Goal: Check status: Check status

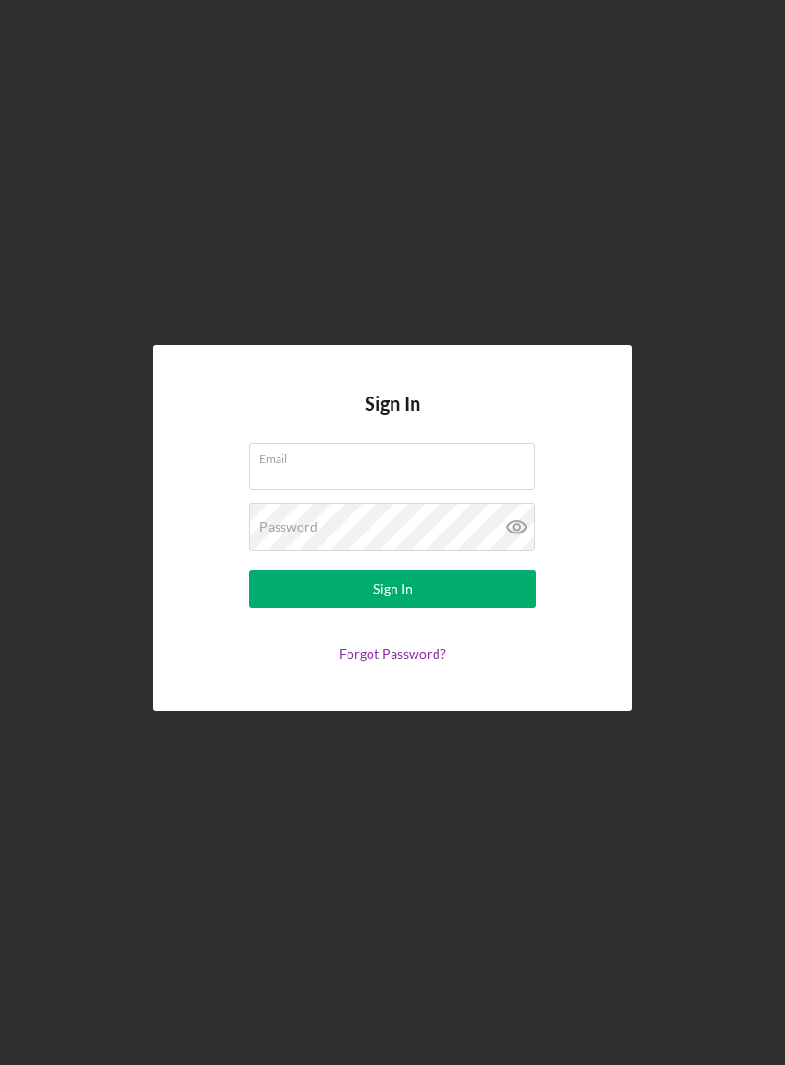
click at [418, 471] on input "Email" at bounding box center [392, 466] width 286 height 46
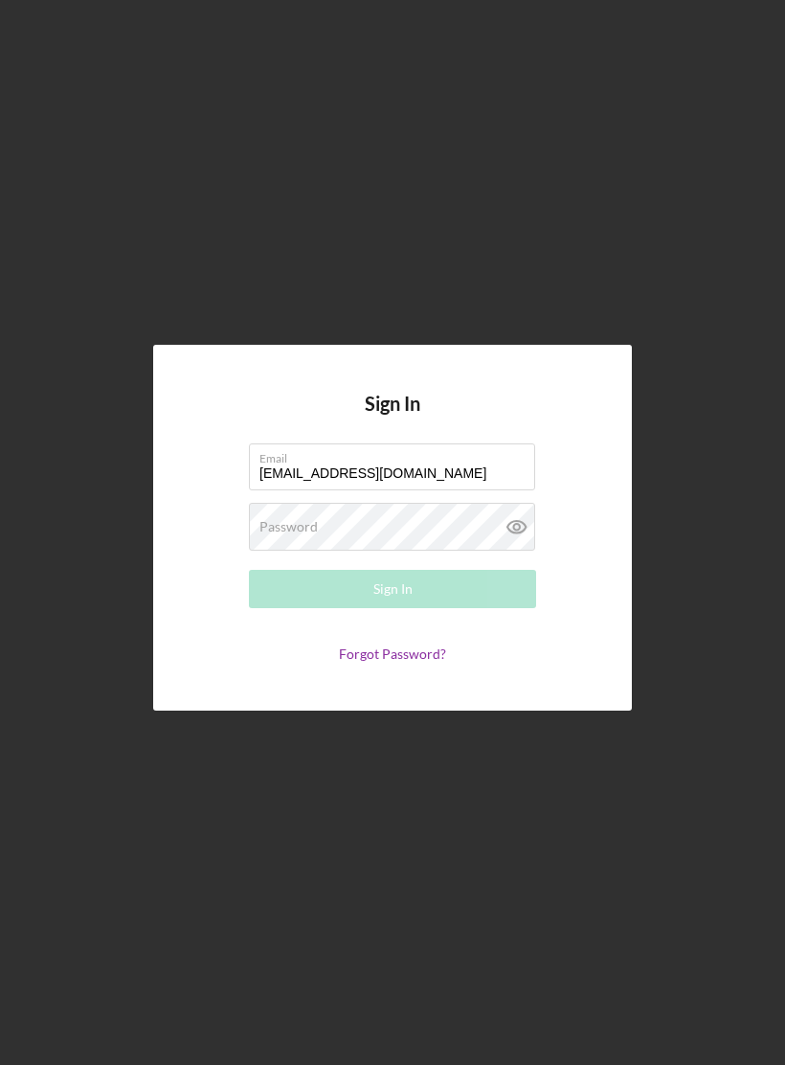
type input "[EMAIL_ADDRESS][DOMAIN_NAME]"
click at [436, 534] on div "Password Required" at bounding box center [392, 527] width 287 height 48
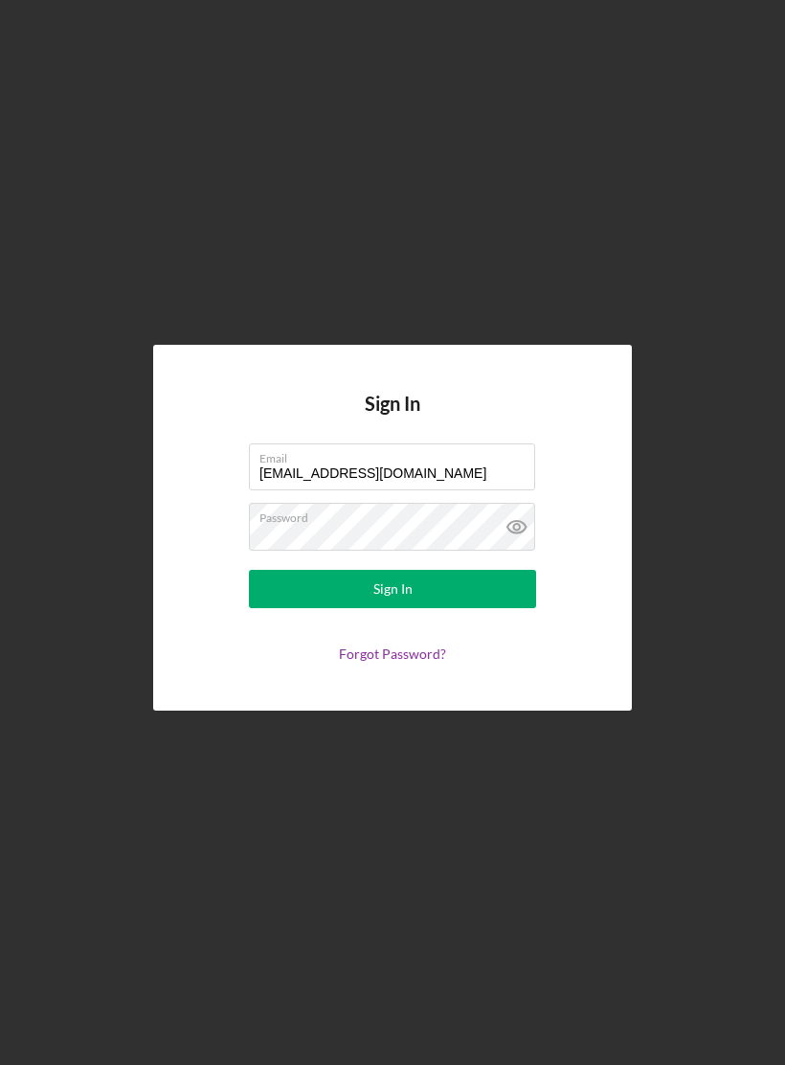
click at [466, 588] on button "Sign In" at bounding box center [392, 589] width 287 height 38
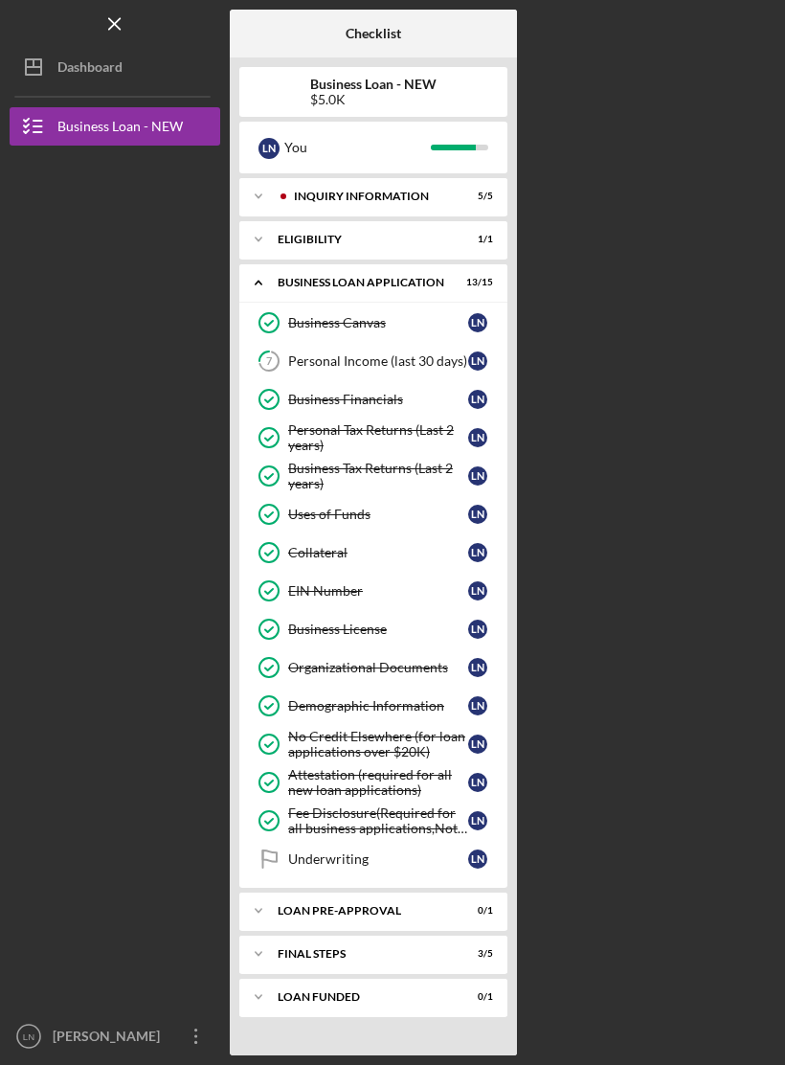
click at [445, 913] on div "LOAN PRE-APPROVAL" at bounding box center [362, 910] width 168 height 11
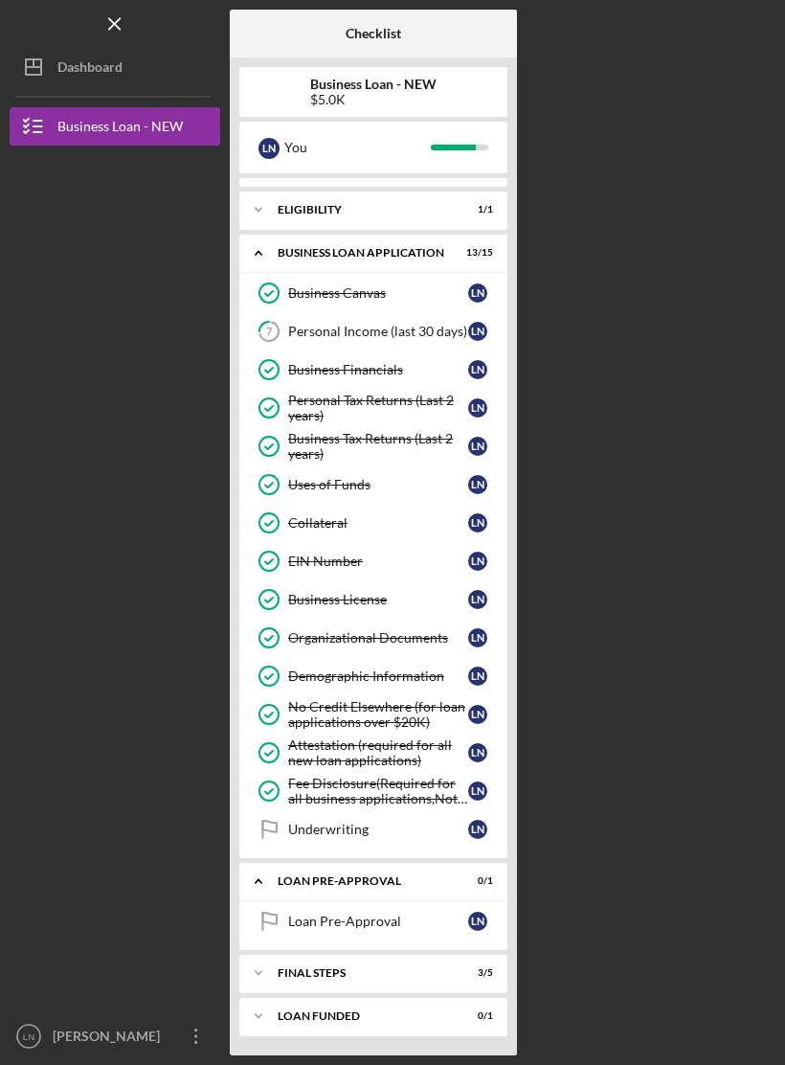
scroll to position [30, 0]
click at [445, 973] on div "FINAL STEPS" at bounding box center [362, 972] width 168 height 11
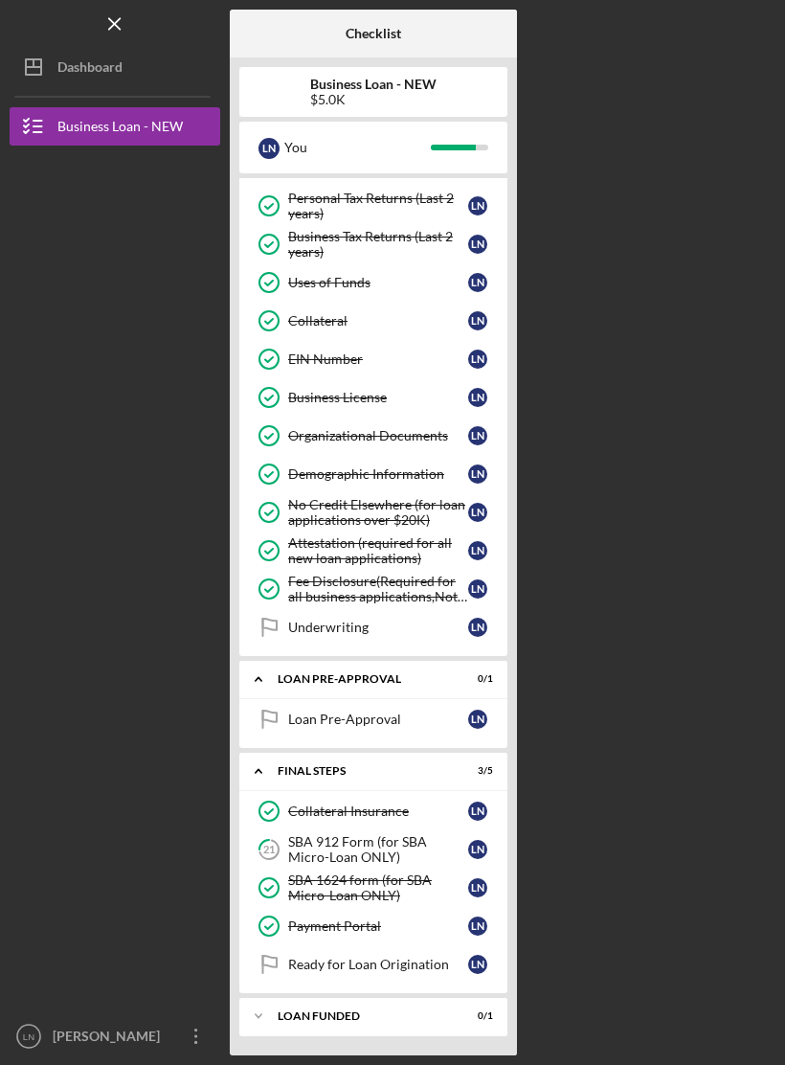
scroll to position [232, 0]
click at [445, 1016] on div "LOAN FUNDED" at bounding box center [362, 1015] width 168 height 11
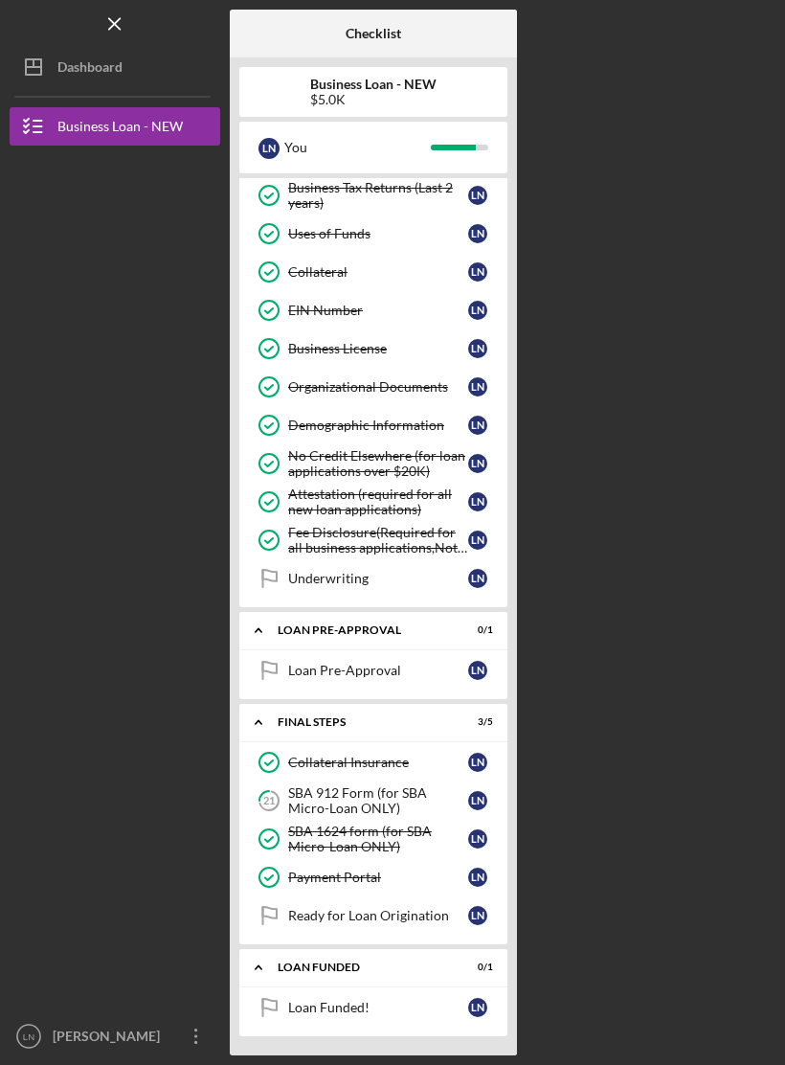
scroll to position [281, 0]
click at [468, 1010] on div "L N" at bounding box center [477, 1007] width 19 height 19
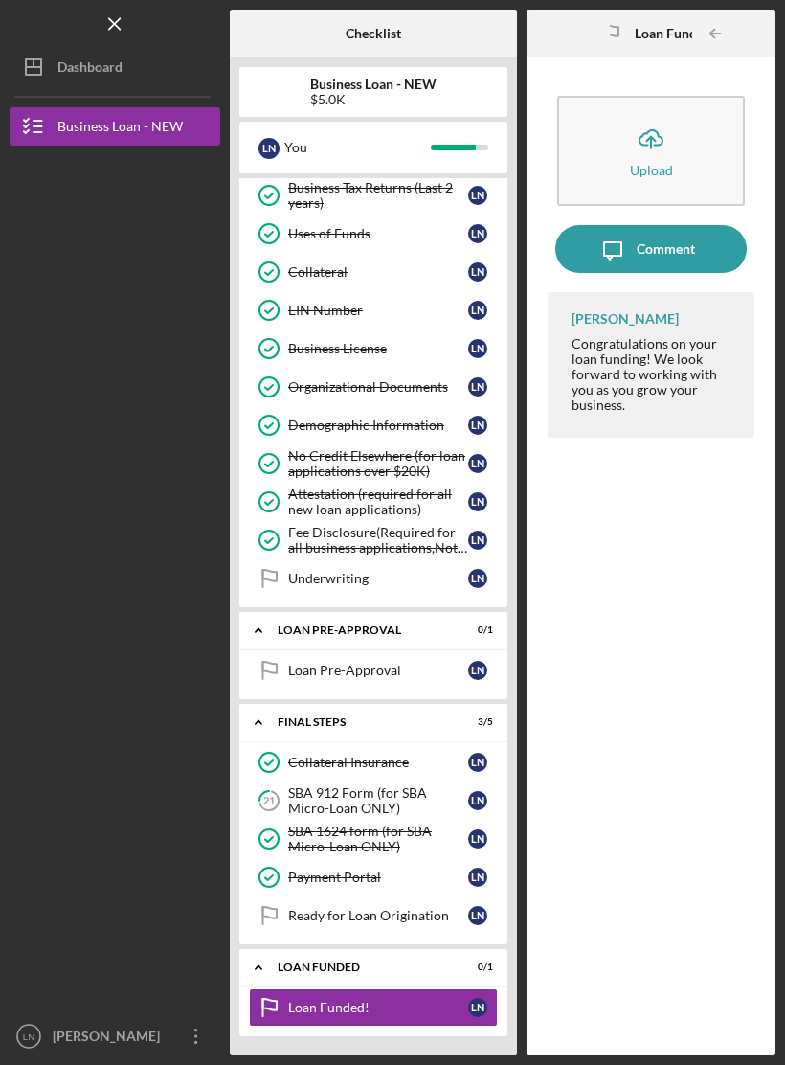
click at [445, 965] on div "LOAN FUNDED" at bounding box center [362, 967] width 168 height 11
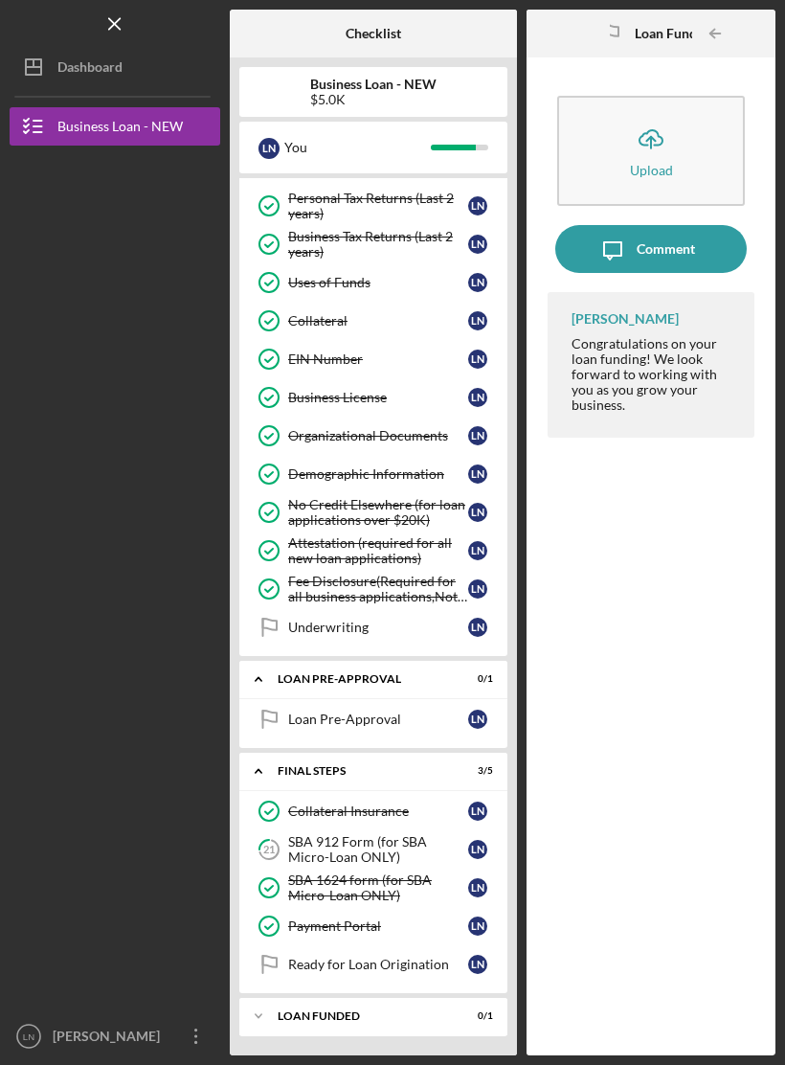
scroll to position [232, 0]
click at [467, 723] on div "Loan Pre-Approval" at bounding box center [378, 719] width 180 height 15
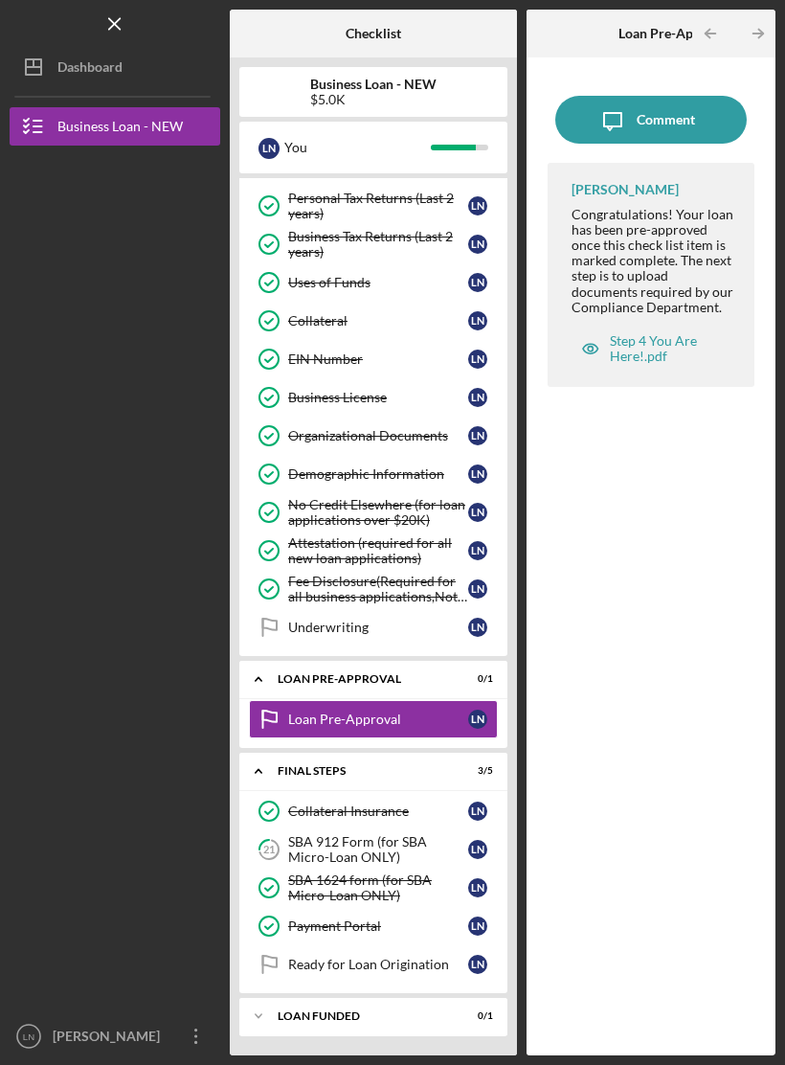
click at [444, 635] on link "Underwriting Underwriting L N" at bounding box center [373, 627] width 249 height 38
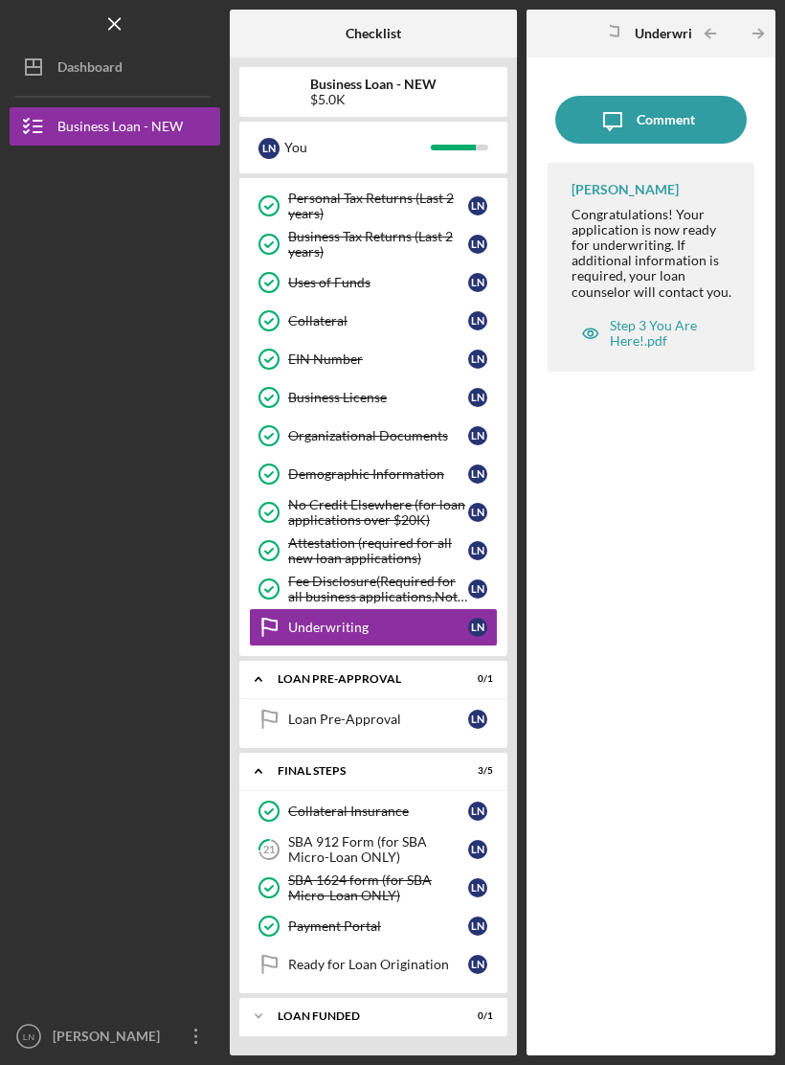
click at [655, 329] on div "Step 3 You Are Here!.pdf" at bounding box center [663, 333] width 106 height 31
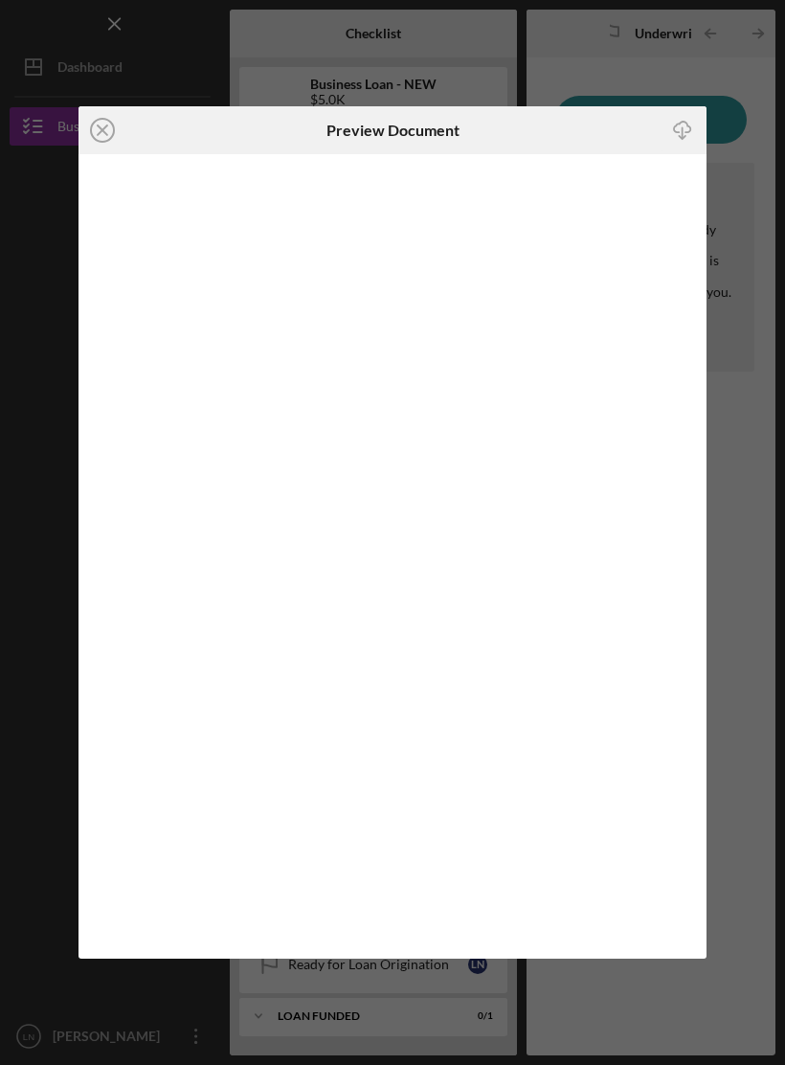
click at [108, 125] on icon "Icon/Close" at bounding box center [103, 130] width 48 height 48
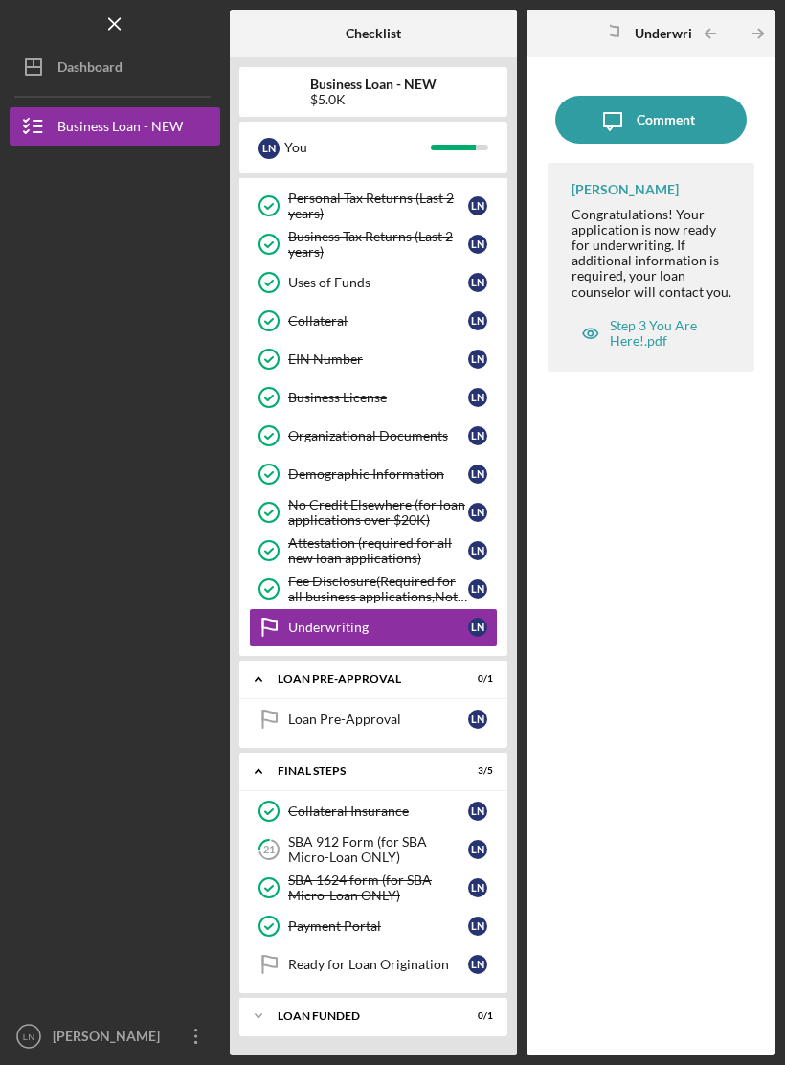
click at [97, 67] on div "Dashboard" at bounding box center [89, 69] width 65 height 43
